Goal: Navigation & Orientation: Find specific page/section

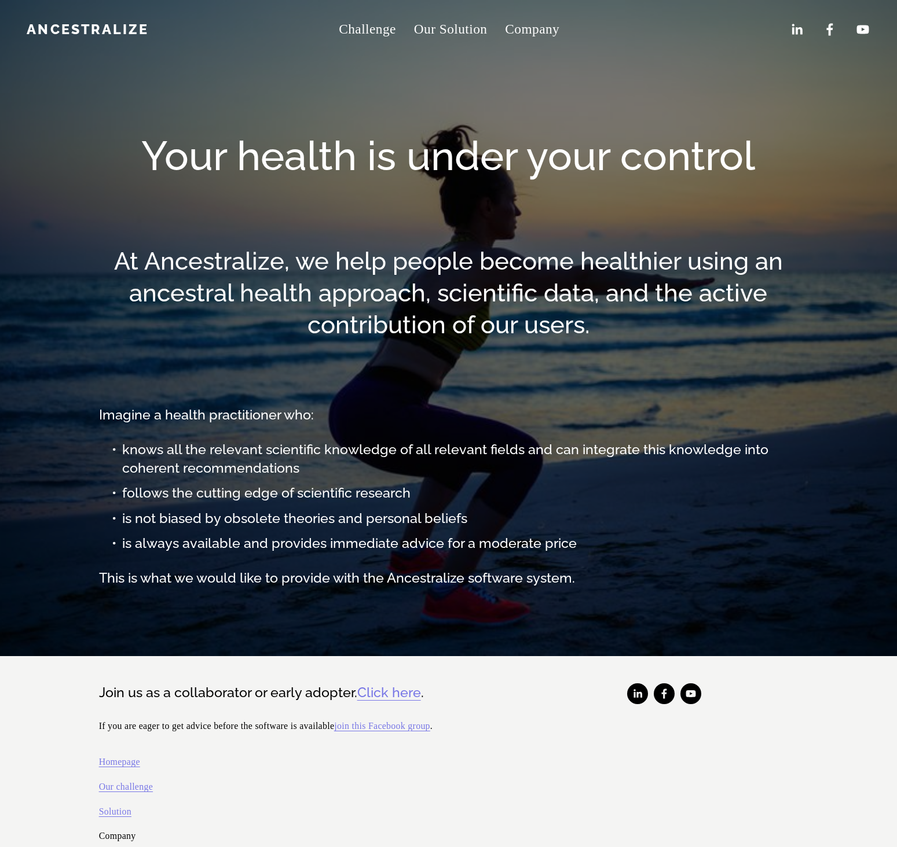
click at [104, 52] on div "Skip to Content Ancestralize Challenge Our Solution Company" at bounding box center [448, 29] width 897 height 59
click at [85, 31] on link "Ancestralize" at bounding box center [88, 29] width 122 height 16
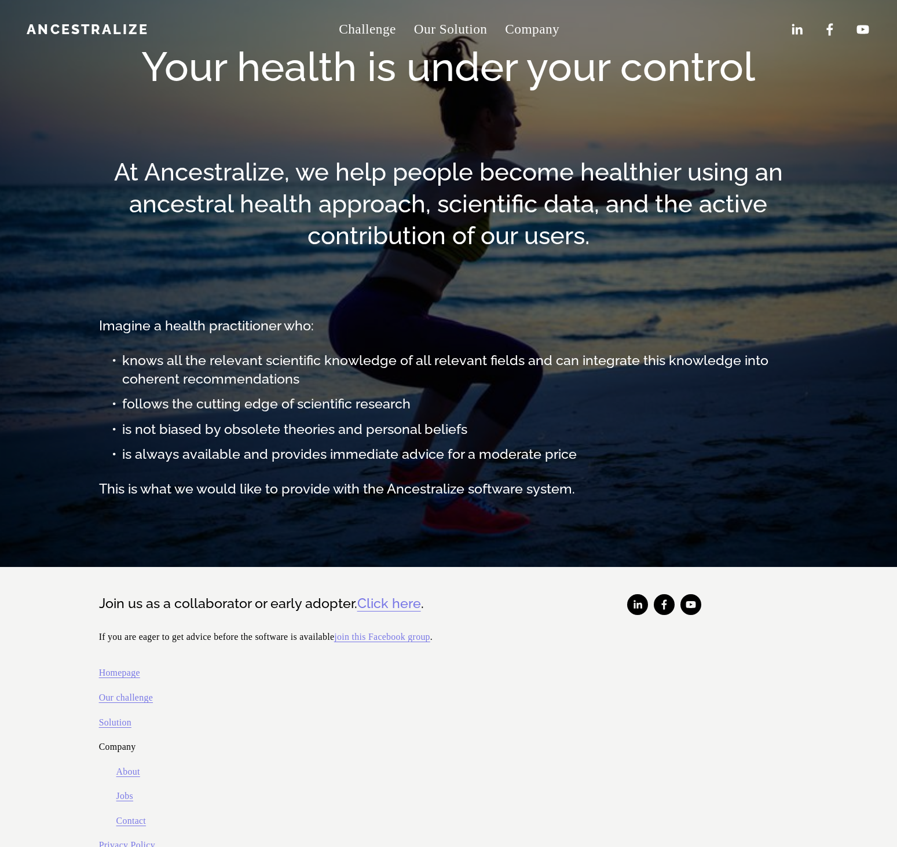
scroll to position [168, 0]
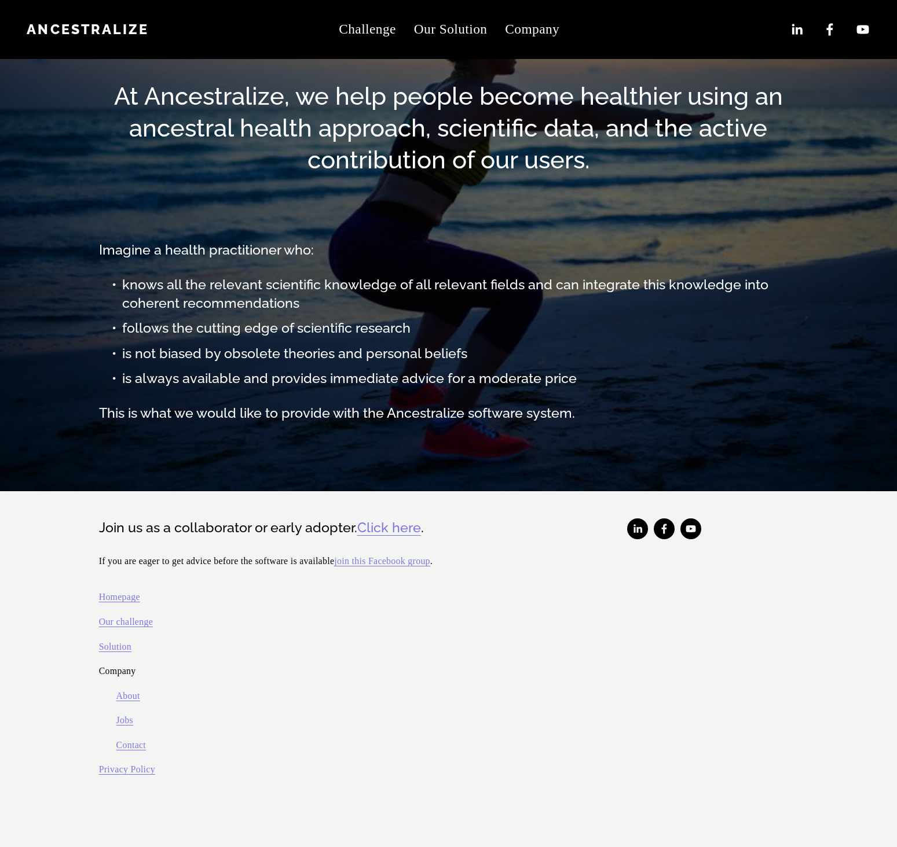
click at [130, 696] on link "About" at bounding box center [128, 696] width 24 height 17
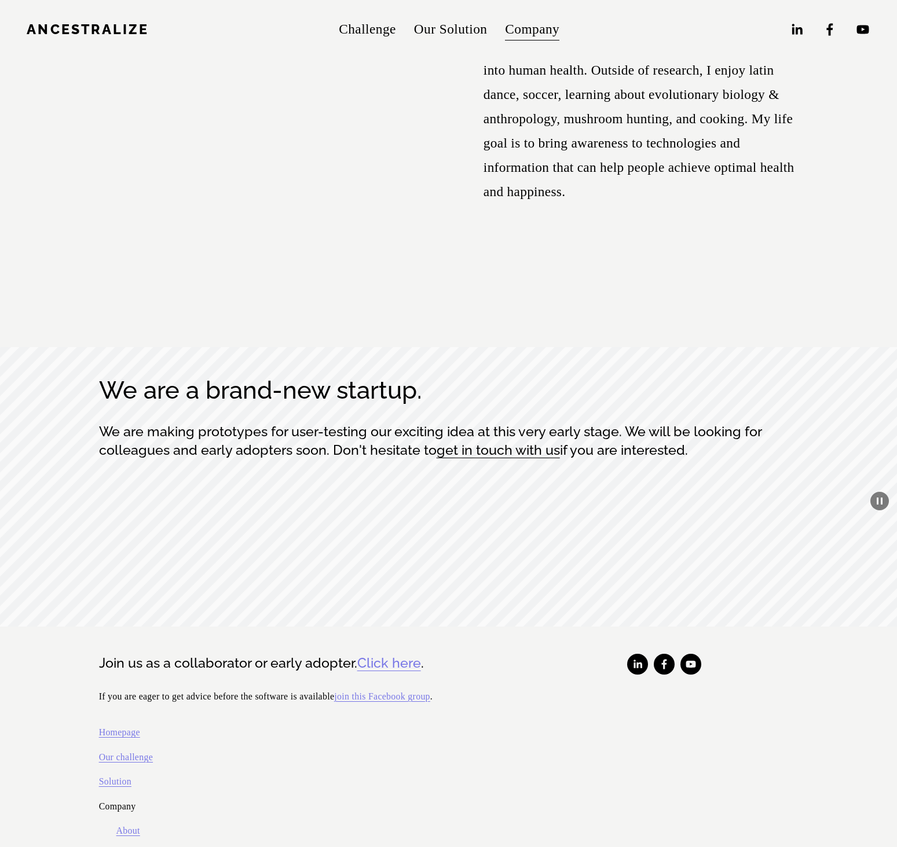
scroll to position [6106, 0]
